Goal: Task Accomplishment & Management: Manage account settings

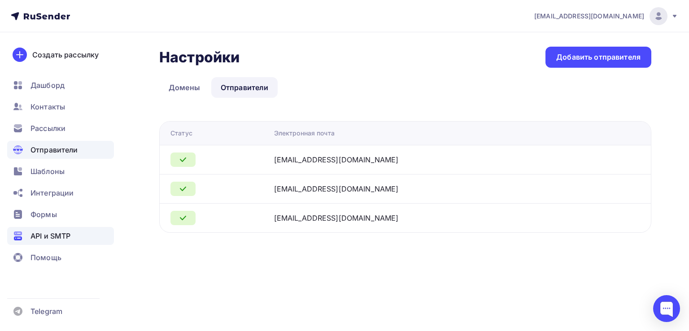
click at [43, 232] on span "API и SMTP" at bounding box center [51, 236] width 40 height 11
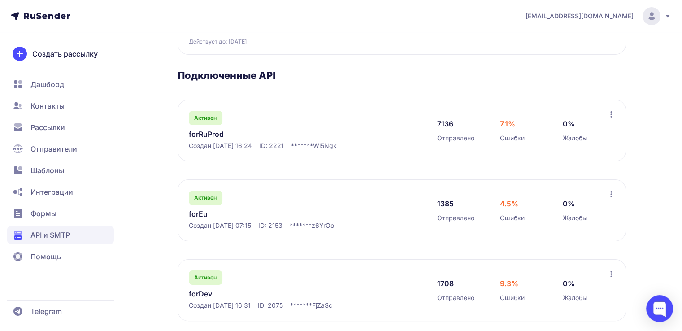
scroll to position [118, 0]
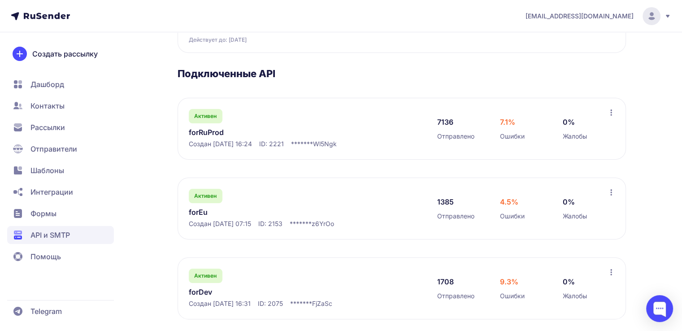
click at [218, 132] on link "forRuProd" at bounding box center [281, 132] width 184 height 11
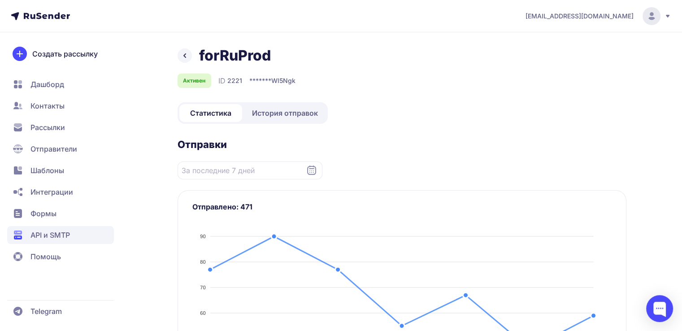
click at [275, 117] on span "История отправок" at bounding box center [285, 113] width 66 height 11
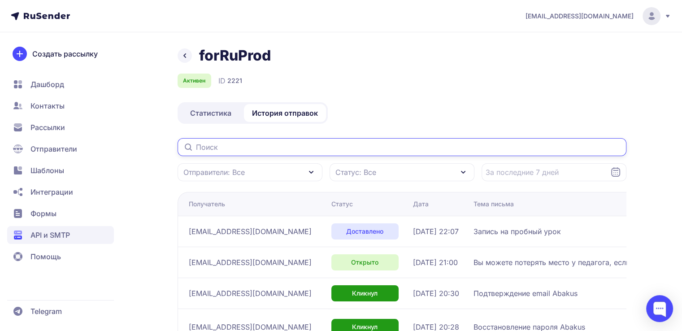
click at [229, 151] on input "text" at bounding box center [402, 147] width 449 height 18
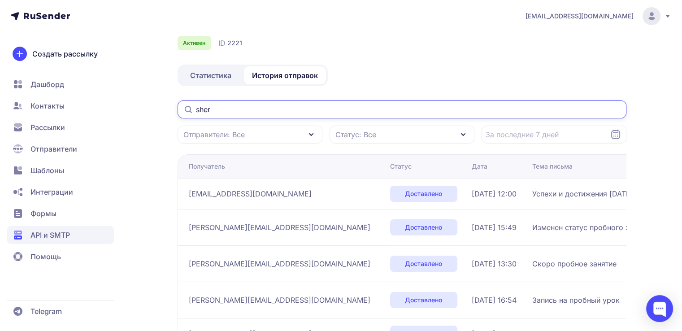
scroll to position [39, 0]
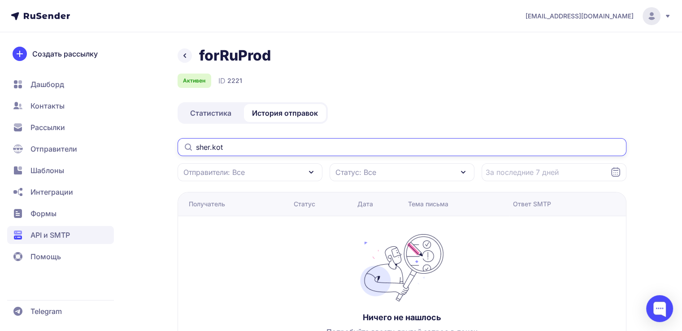
type input "sher.kot"
click at [46, 126] on span "Рассылки" at bounding box center [48, 127] width 35 height 11
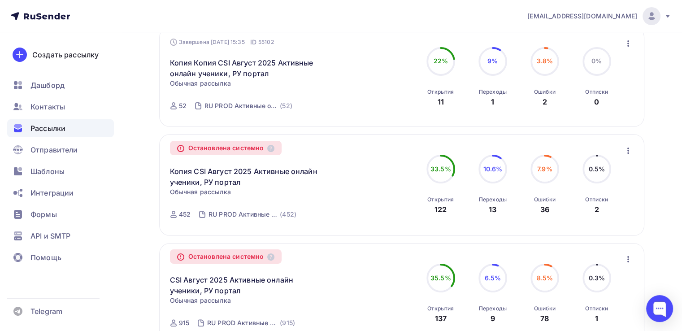
scroll to position [111, 0]
click at [199, 288] on link "CSI Август 2025 Активные онлайн ученики, РУ портал" at bounding box center [247, 286] width 154 height 22
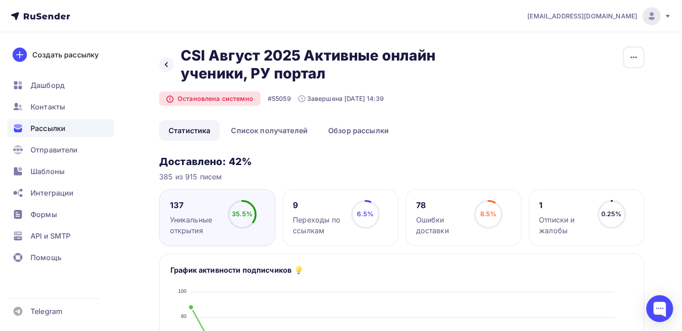
scroll to position [8, 0]
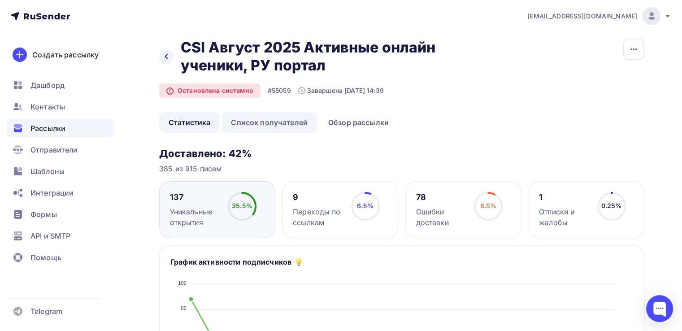
click at [285, 127] on link "Список получателей" at bounding box center [270, 122] width 96 height 21
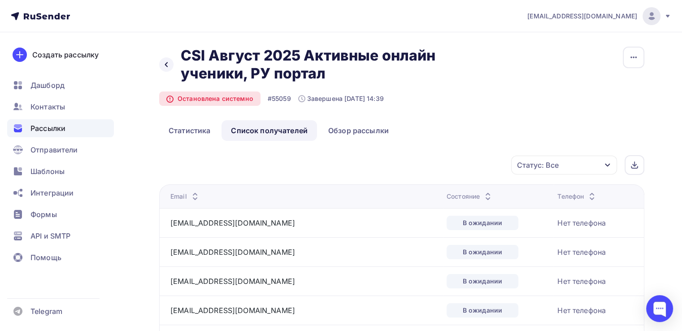
click at [537, 160] on div "Статус: Все" at bounding box center [538, 165] width 42 height 11
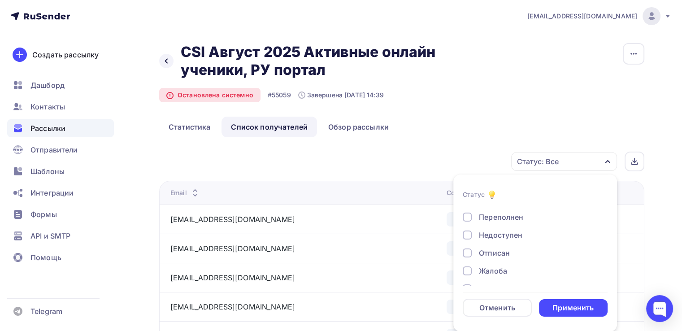
scroll to position [69, 0]
click at [493, 233] on div "Недоступен" at bounding box center [501, 233] width 44 height 11
click at [569, 307] on div "Применить" at bounding box center [573, 308] width 41 height 10
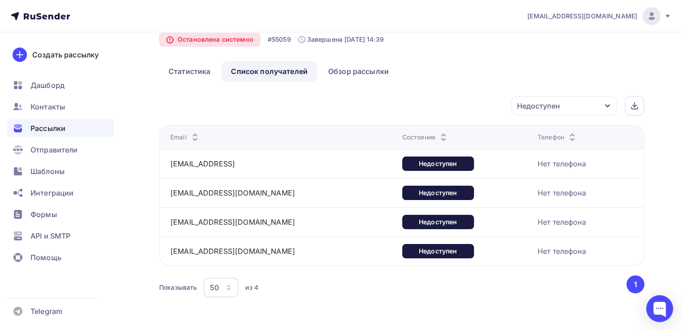
scroll to position [63, 0]
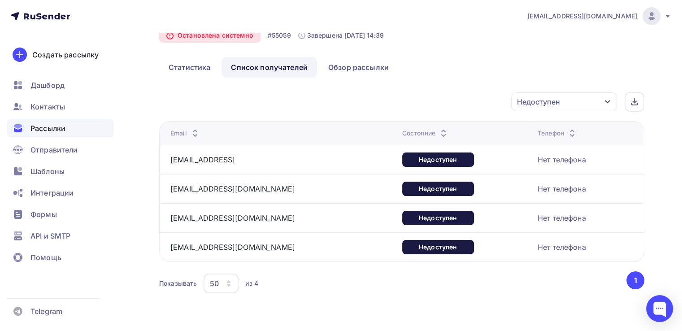
click at [534, 96] on div "Недоступен" at bounding box center [538, 101] width 43 height 11
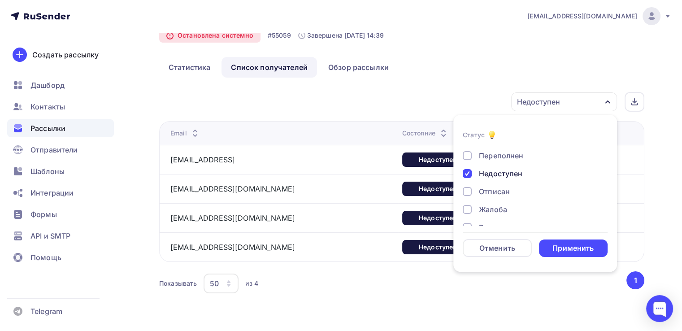
click at [482, 173] on div "Недоступен" at bounding box center [501, 173] width 44 height 11
click at [494, 152] on div "Переполнен" at bounding box center [501, 155] width 44 height 11
click at [563, 249] on div "Применить" at bounding box center [573, 248] width 41 height 10
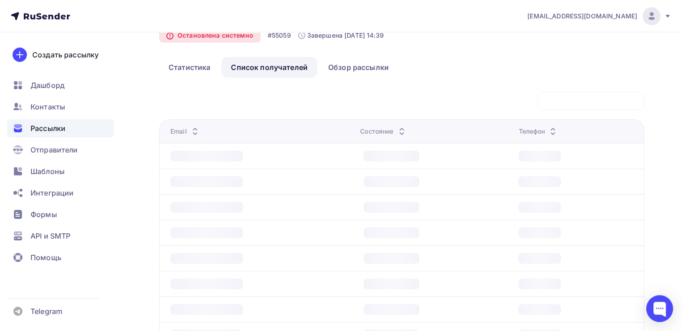
scroll to position [34, 0]
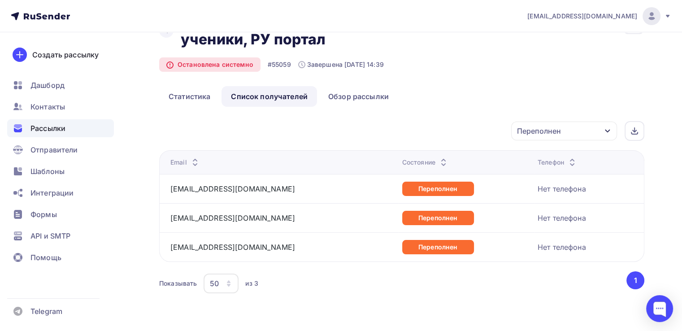
click at [542, 127] on div "Переполнен" at bounding box center [539, 131] width 44 height 11
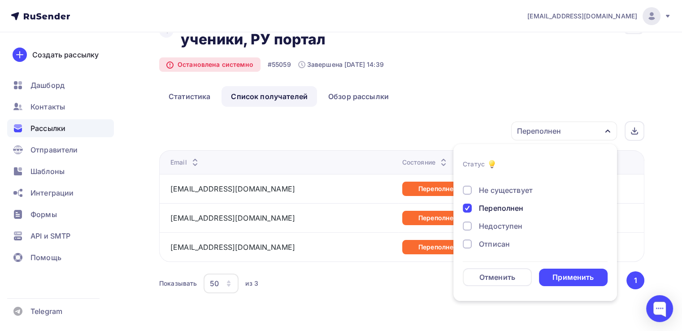
scroll to position [44, 0]
click at [490, 206] on div "Переполнен" at bounding box center [501, 209] width 44 height 11
click at [489, 187] on div "Не существует" at bounding box center [506, 191] width 54 height 11
click at [559, 280] on div "Применить" at bounding box center [573, 277] width 41 height 10
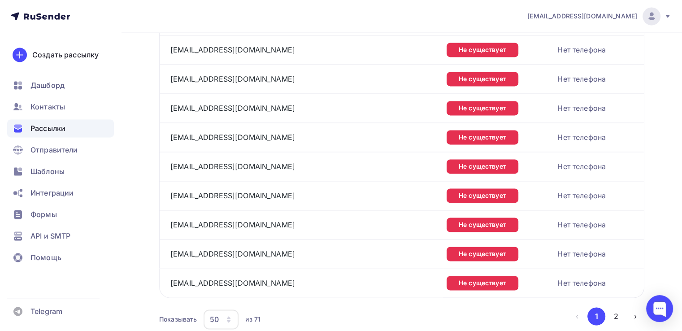
scroll to position [1401, 0]
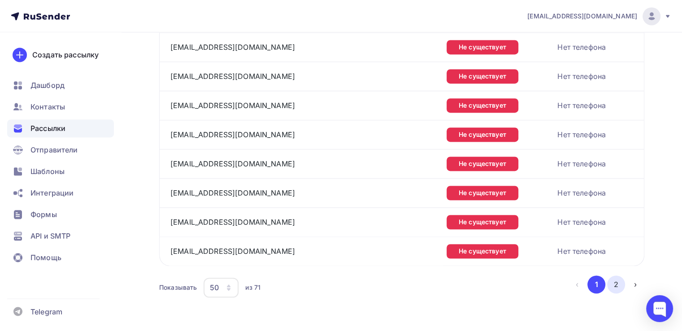
click at [612, 275] on button "2" at bounding box center [616, 284] width 18 height 18
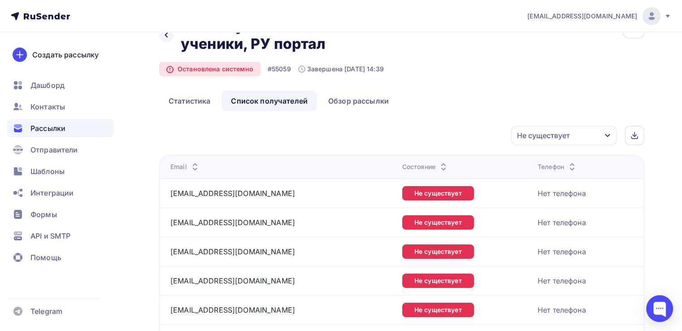
scroll to position [0, 0]
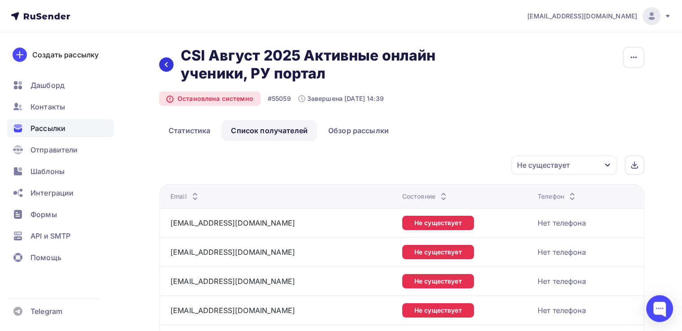
click at [162, 66] on div at bounding box center [166, 64] width 14 height 14
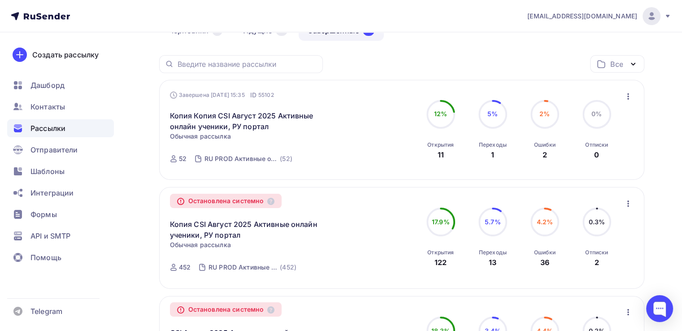
scroll to position [59, 0]
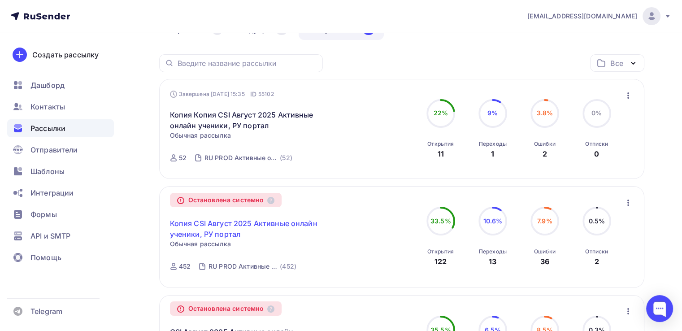
click at [201, 224] on link "Копия CSI Август 2025 Активные онлайн ученики, РУ портал" at bounding box center [247, 229] width 154 height 22
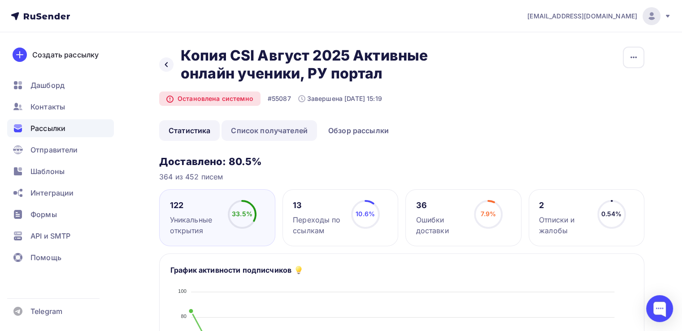
click at [279, 131] on link "Список получателей" at bounding box center [270, 130] width 96 height 21
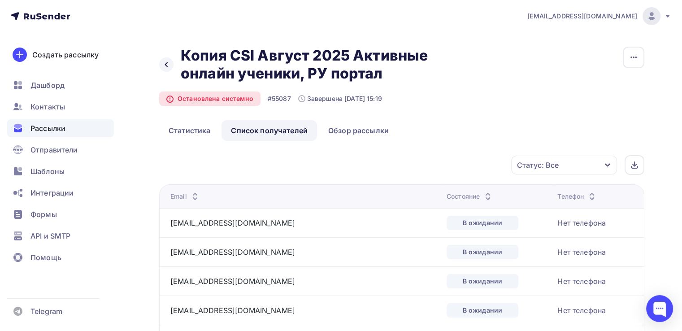
click at [559, 162] on div "Статус: Все" at bounding box center [564, 165] width 106 height 19
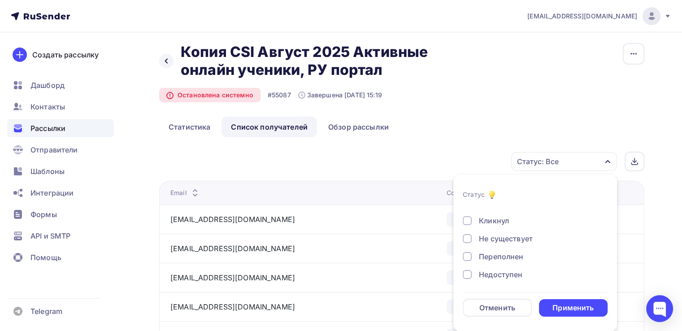
scroll to position [39, 0]
click at [489, 227] on div "Не существует" at bounding box center [506, 227] width 54 height 11
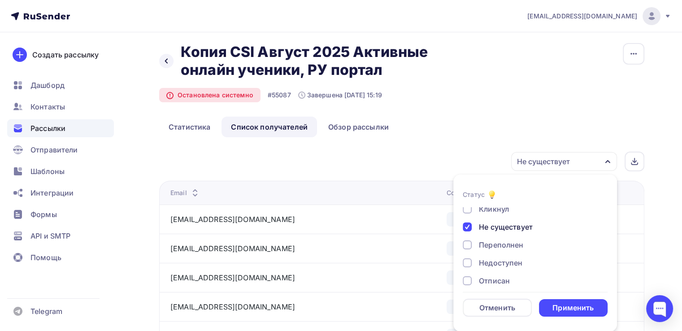
click at [485, 243] on div "Переполнен" at bounding box center [501, 245] width 44 height 11
click at [488, 258] on div "Недоступен" at bounding box center [501, 263] width 44 height 11
click at [558, 306] on div "Применить" at bounding box center [573, 308] width 41 height 10
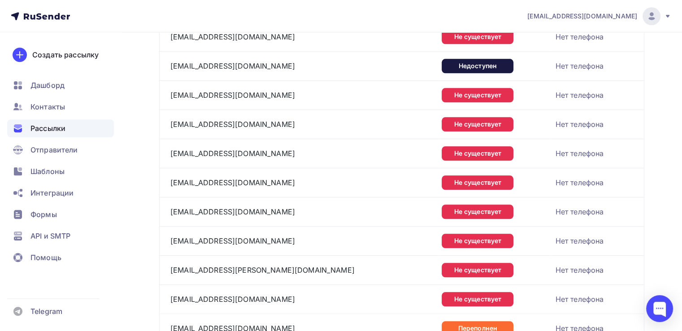
scroll to position [915, 0]
